Goal: Find specific page/section: Find specific page/section

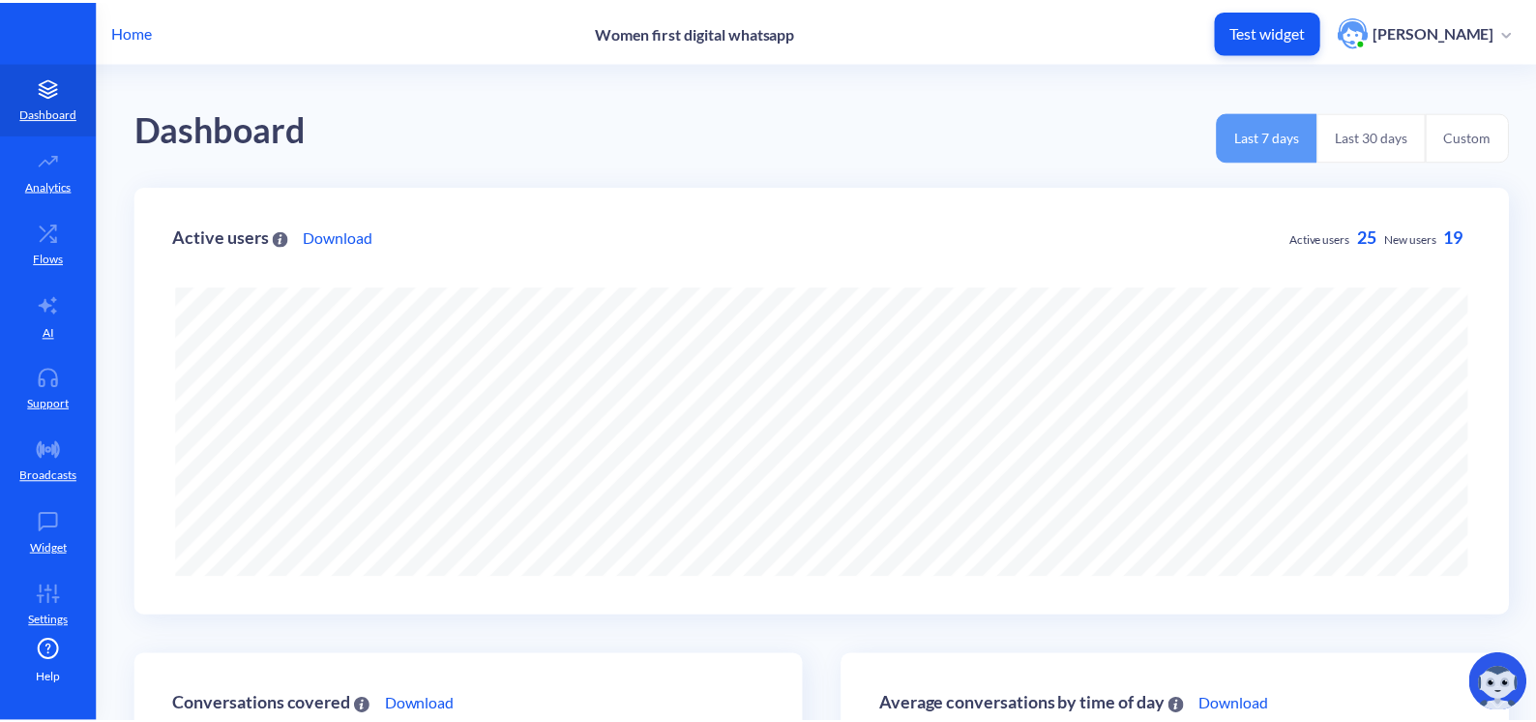
scroll to position [722, 1548]
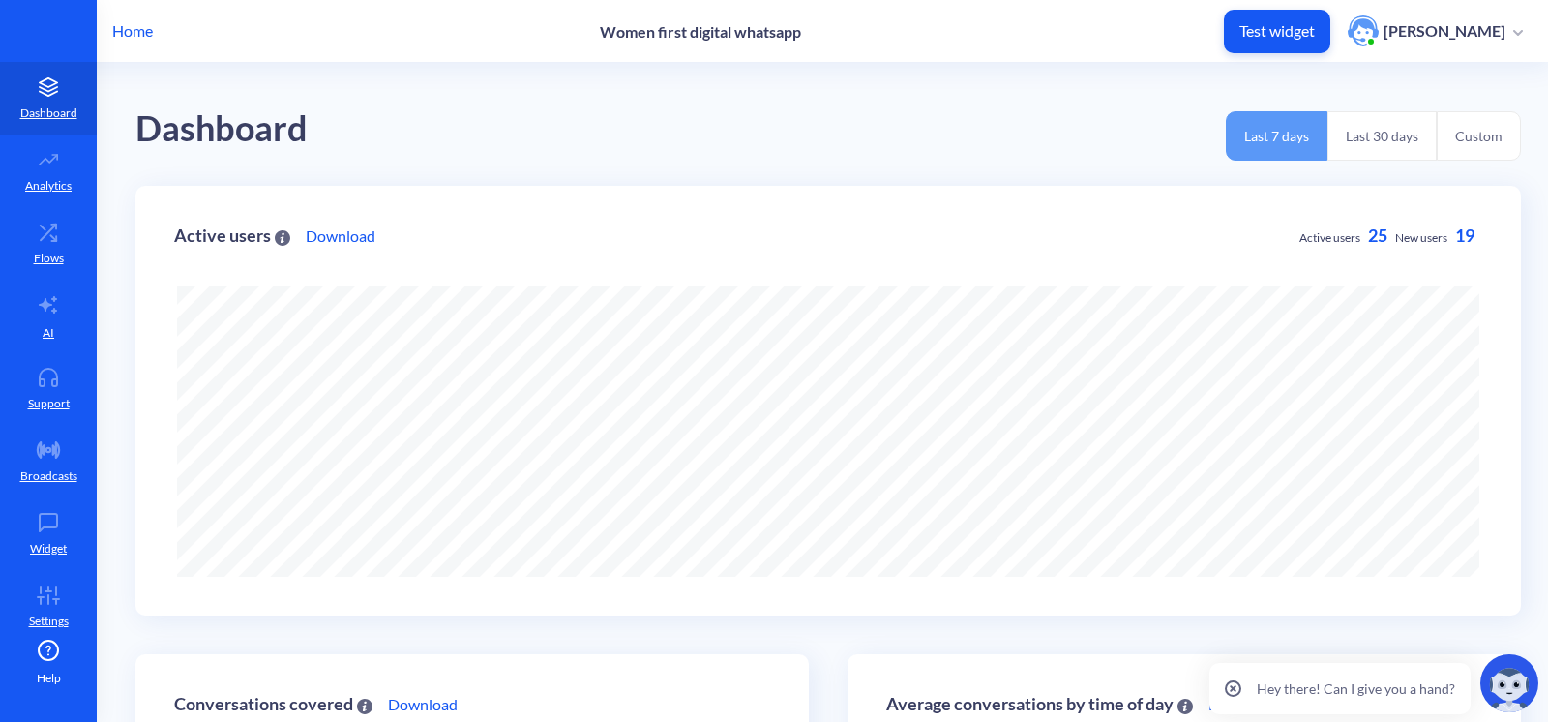
click at [113, 29] on p "Home" at bounding box center [132, 30] width 41 height 23
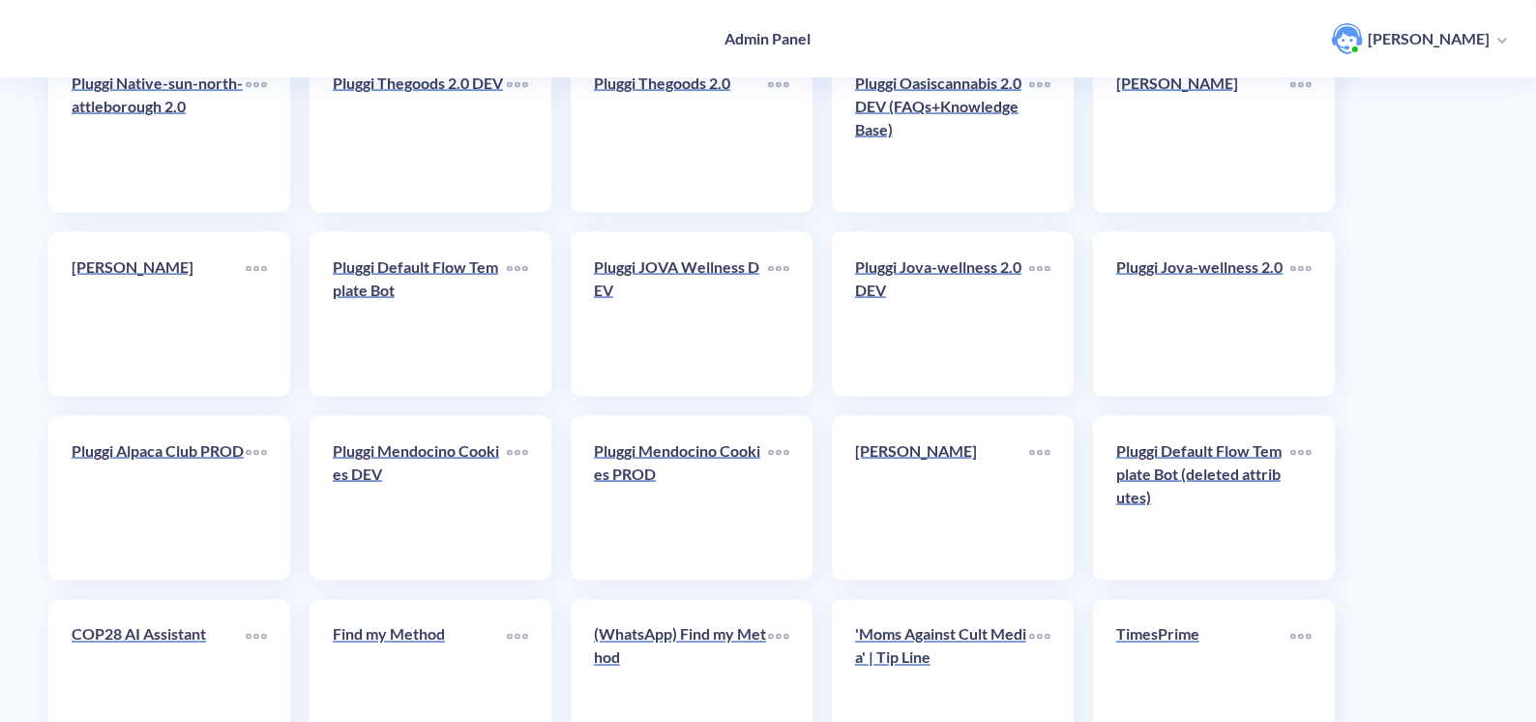
scroll to position [4112, 0]
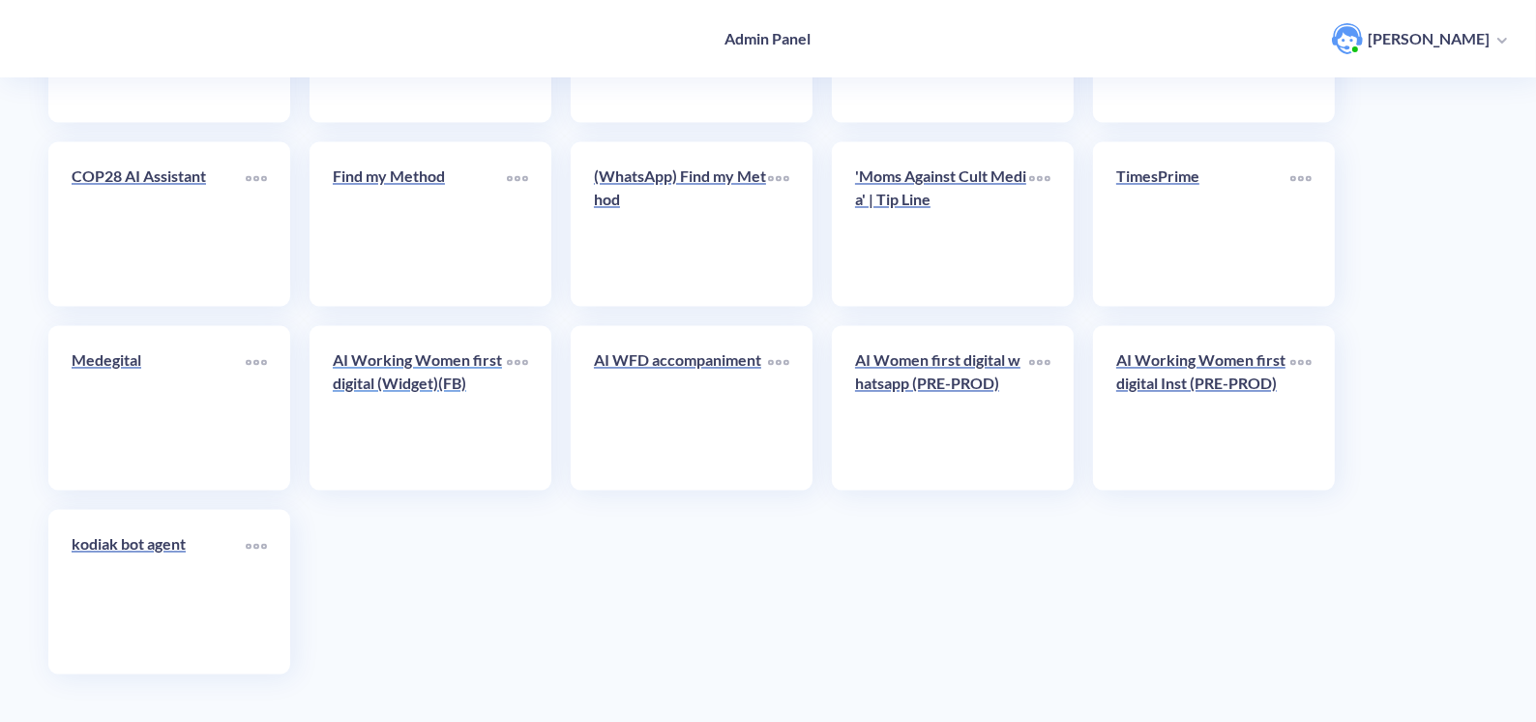
click at [490, 406] on div "AI Working Women first digital (Widget)(FB)" at bounding box center [420, 380] width 174 height 62
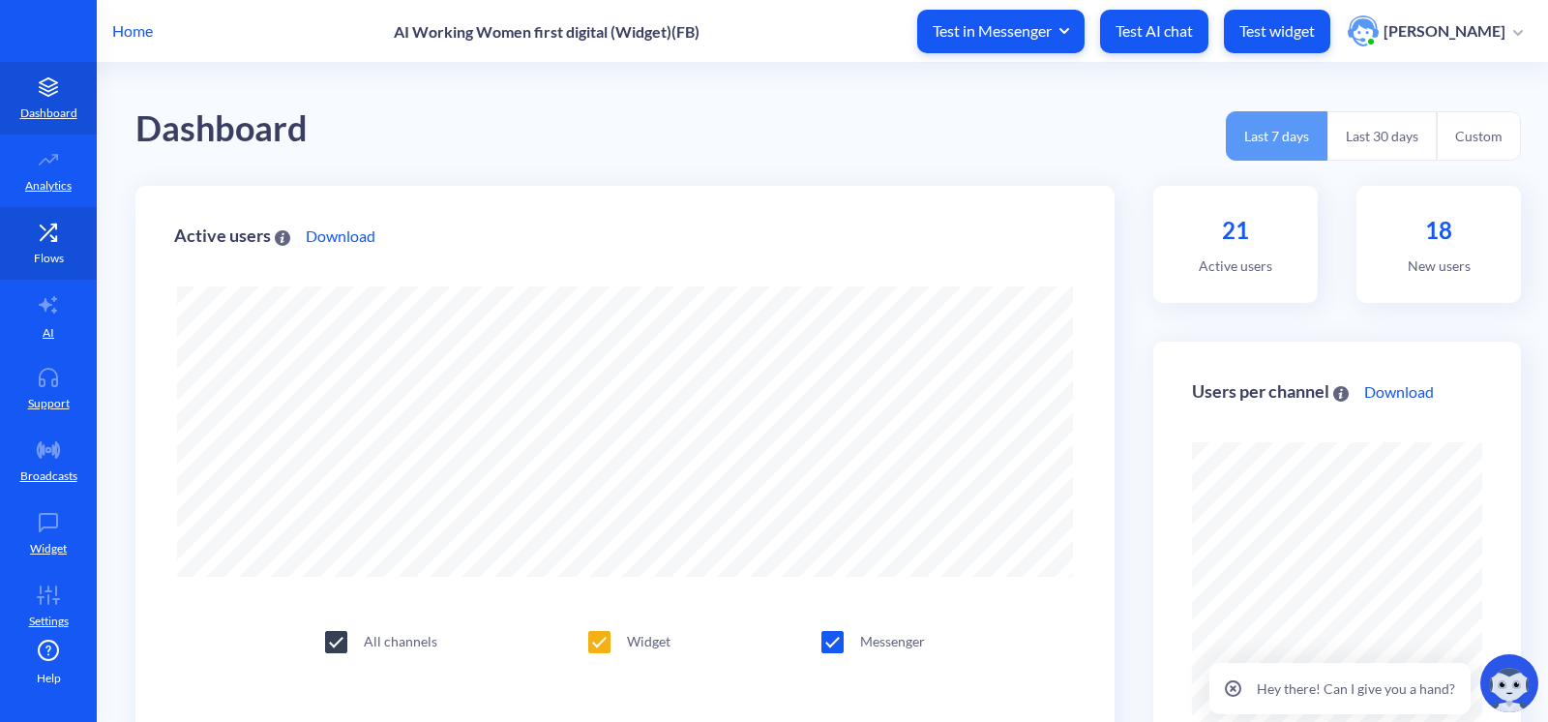
click at [47, 233] on icon at bounding box center [48, 232] width 39 height 19
